Goal: Task Accomplishment & Management: Manage account settings

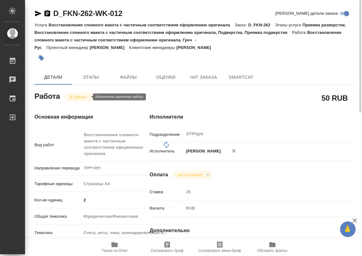
click at [72, 97] on body "🙏 .cls-1 fill:#fff; AWATERA Работы 0 Чаты График Выйти D_FKN-262-WK-012 Кратко …" at bounding box center [181, 128] width 362 height 256
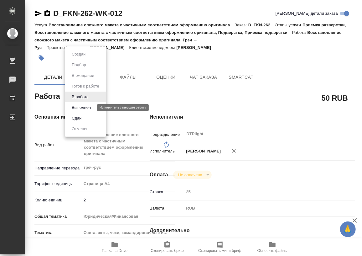
click at [74, 108] on button "Выполнен" at bounding box center [81, 107] width 23 height 7
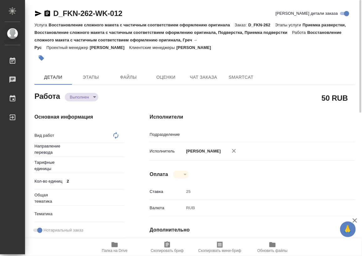
type textarea "x"
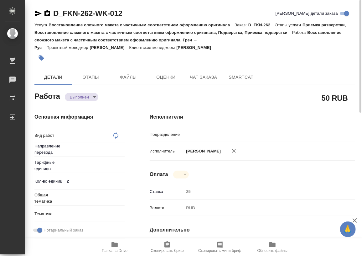
type textarea "x"
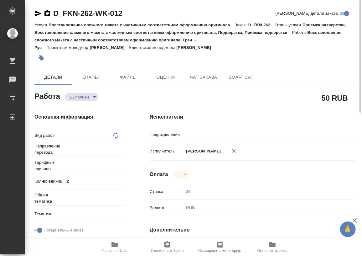
type textarea "x"
type textarea "Восстановление сложного макета с частичным соответствием оформлению оригинала"
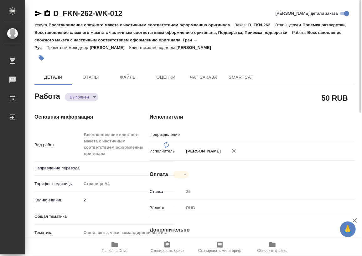
type textarea "x"
type input "греч-рус"
type input "DTPlight"
type textarea "x"
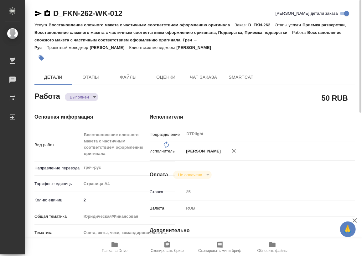
type textarea "x"
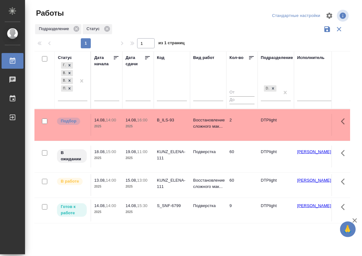
click at [174, 123] on div "S_SNF-6799" at bounding box center [172, 120] width 30 height 6
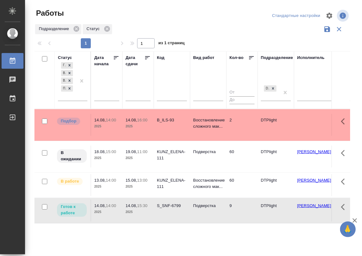
click at [174, 123] on div "S_SNF-6799" at bounding box center [172, 120] width 30 height 6
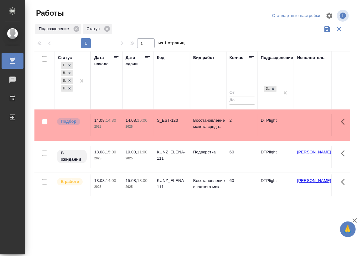
click at [73, 101] on div "Готов к работе В ожидании В работе Подбор" at bounding box center [72, 81] width 29 height 40
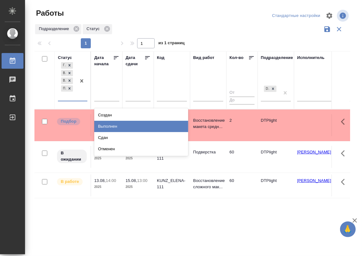
click at [112, 124] on div "Выполнен" at bounding box center [141, 126] width 94 height 11
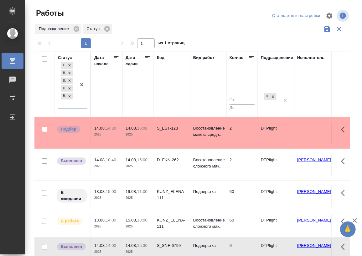
scroll to position [24, 0]
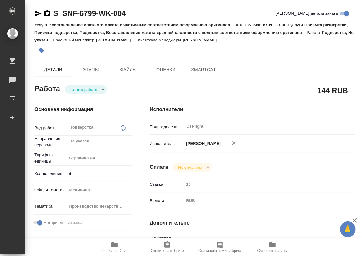
type textarea "x"
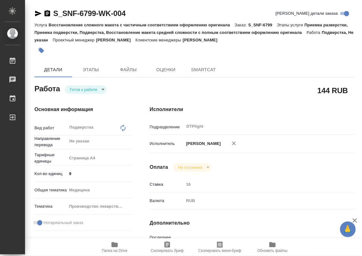
type textarea "x"
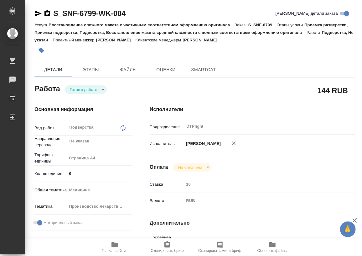
type textarea "x"
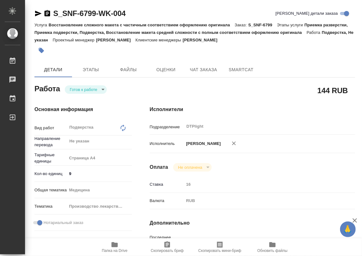
type textarea "x"
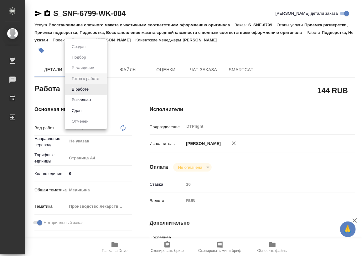
click at [89, 85] on body "🙏 .cls-1 fill:#fff; AWATERA Работы Чаты График Выйти S_SNF-6799-WK-004 Кратко д…" at bounding box center [181, 128] width 362 height 256
type textarea "x"
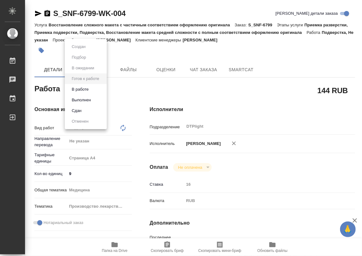
type textarea "x"
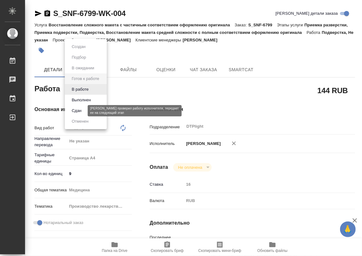
type textarea "x"
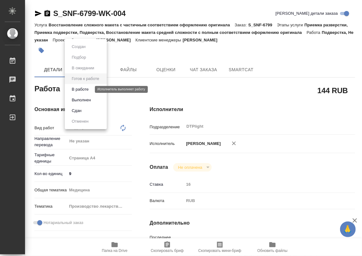
click at [78, 90] on button "В работе" at bounding box center [80, 89] width 21 height 7
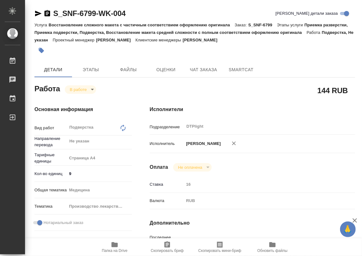
type textarea "x"
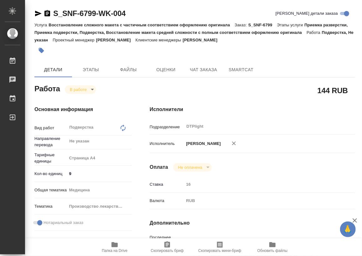
type textarea "x"
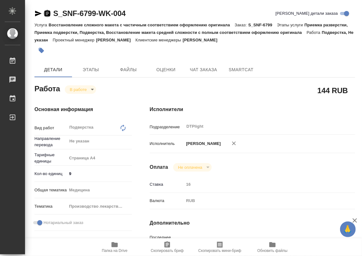
click at [47, 14] on icon "button" at bounding box center [48, 13] width 6 height 6
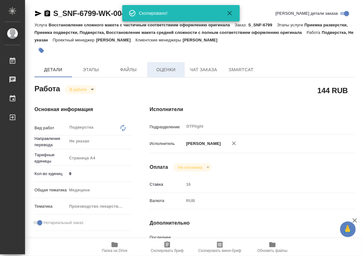
type textarea "x"
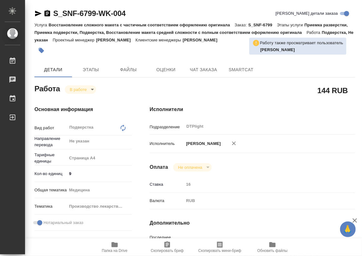
click at [116, 247] on icon "button" at bounding box center [115, 245] width 8 height 8
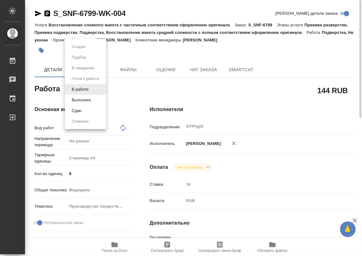
click at [69, 93] on body "🙏 .cls-1 fill:#fff; AWATERA Работы 0 Чаты График Выйти S_SNF-6799-WK-004 Кратко…" at bounding box center [181, 128] width 362 height 256
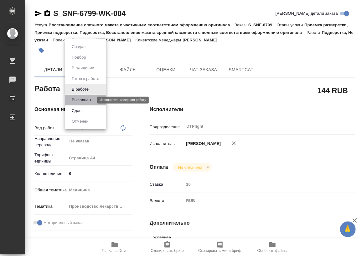
drag, startPoint x: 80, startPoint y: 99, endPoint x: 99, endPoint y: 99, distance: 18.5
click at [81, 99] on button "Выполнен" at bounding box center [81, 100] width 23 height 7
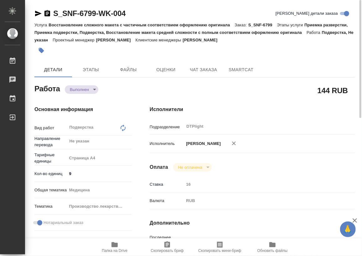
type textarea "x"
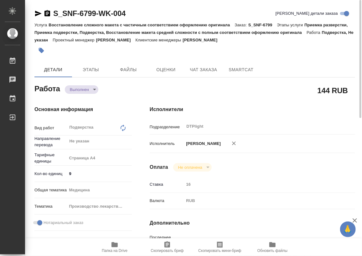
type textarea "x"
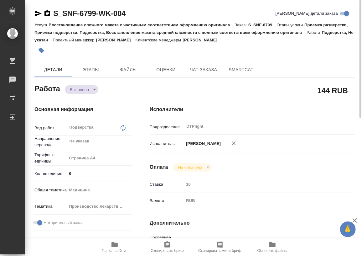
type textarea "x"
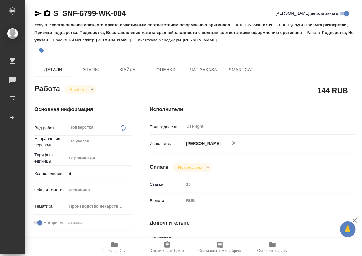
type textarea "x"
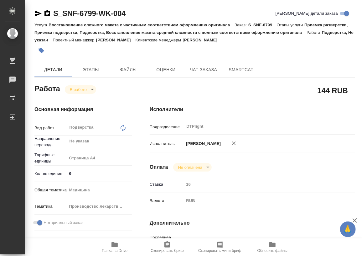
type textarea "x"
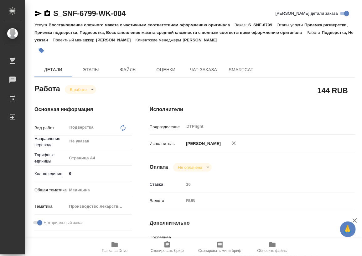
type textarea "x"
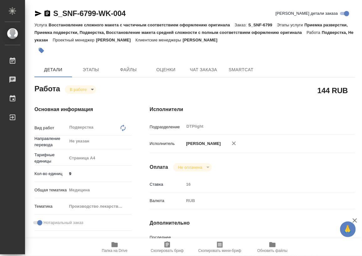
type textarea "x"
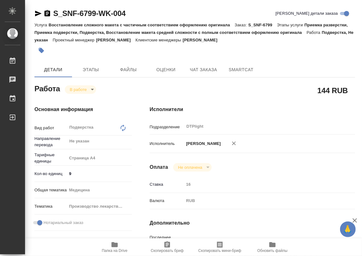
type textarea "x"
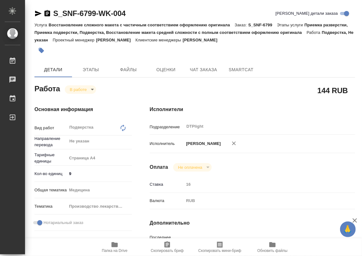
type textarea "x"
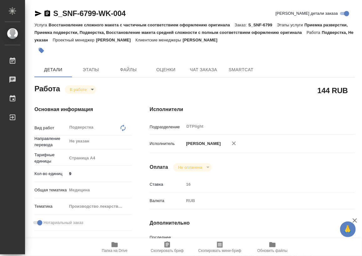
type textarea "x"
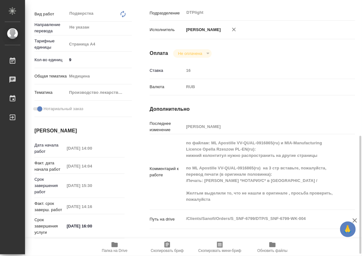
scroll to position [285, 0]
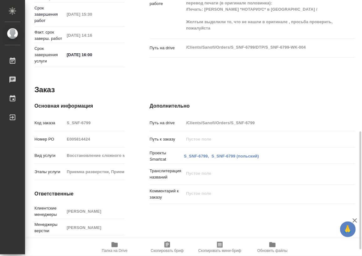
type textarea "x"
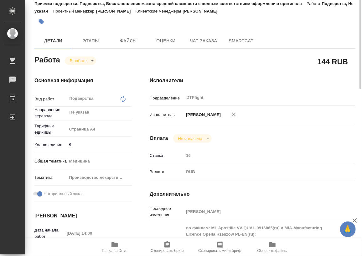
scroll to position [0, 0]
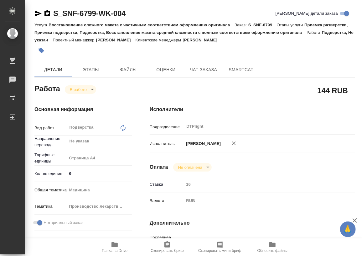
click at [85, 89] on body "🙏 .cls-1 fill:#fff; AWATERA Работы 0 Чаты График Выйти S_SNF-6799-WK-004 Кратко…" at bounding box center [181, 128] width 362 height 256
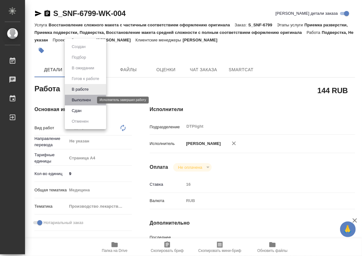
click at [81, 98] on button "Выполнен" at bounding box center [81, 100] width 23 height 7
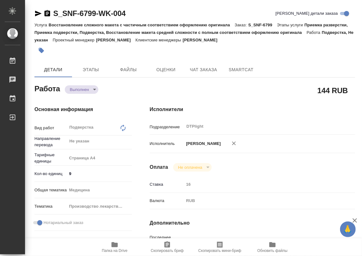
type textarea "x"
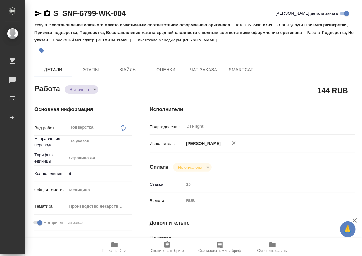
type textarea "x"
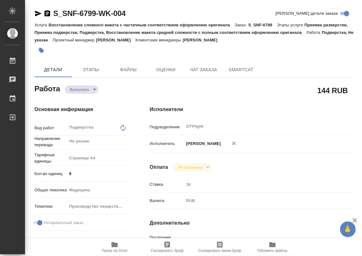
type textarea "x"
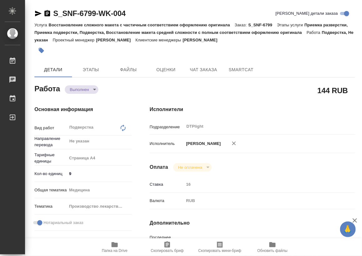
type textarea "x"
